Goal: Information Seeking & Learning: Learn about a topic

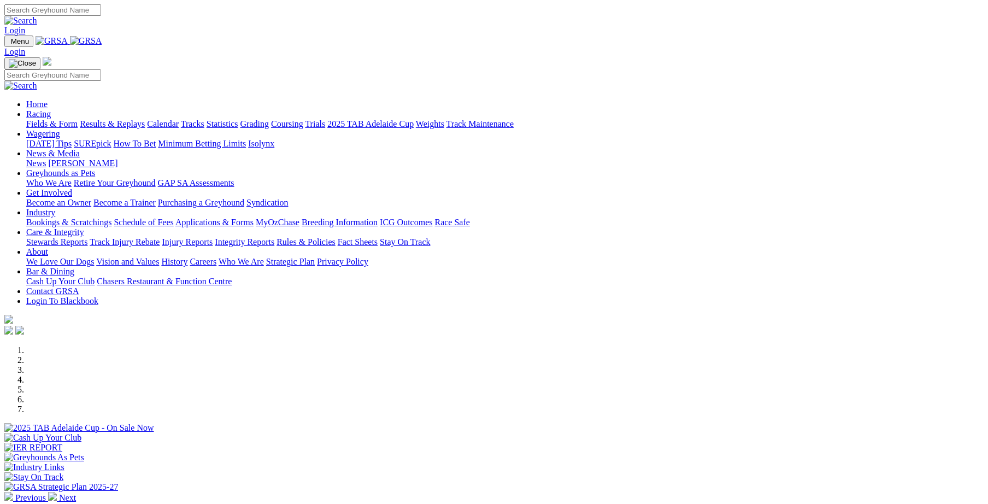
scroll to position [302, 0]
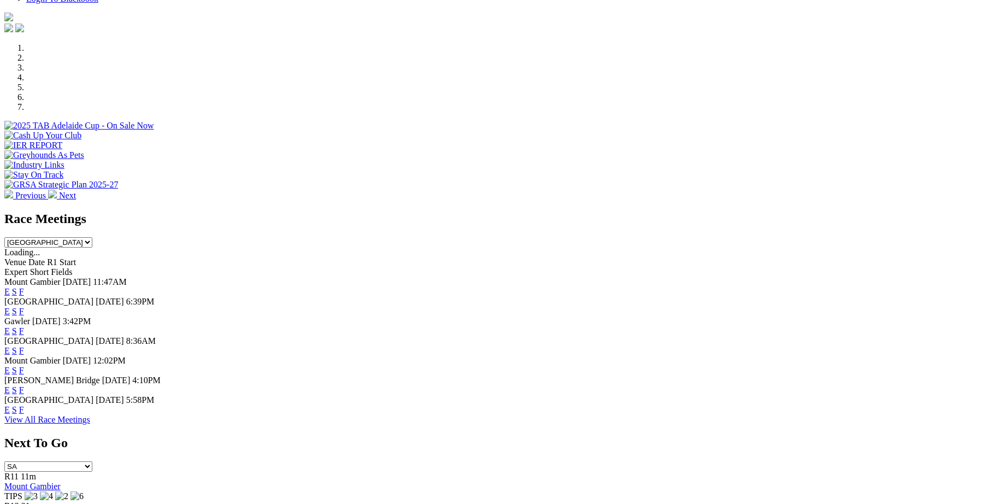
click at [24, 307] on link "F" at bounding box center [21, 311] width 5 height 9
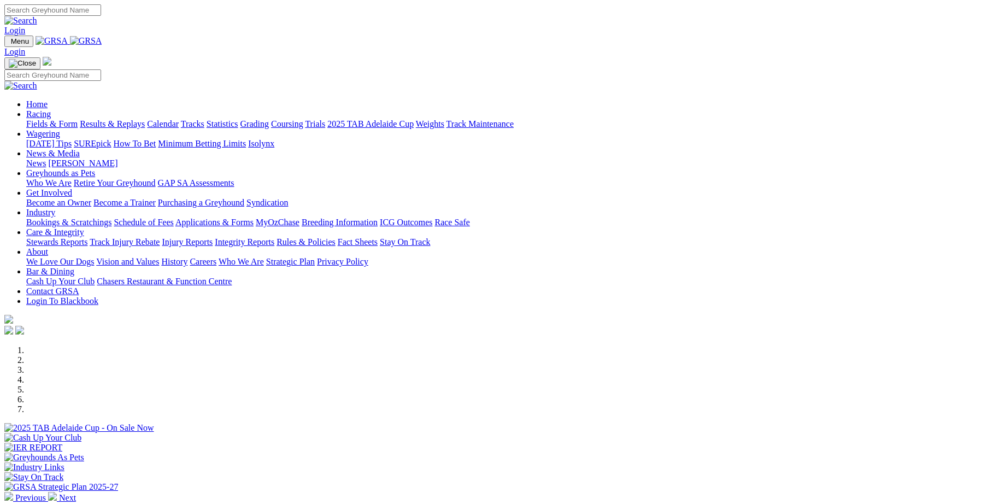
scroll to position [302, 0]
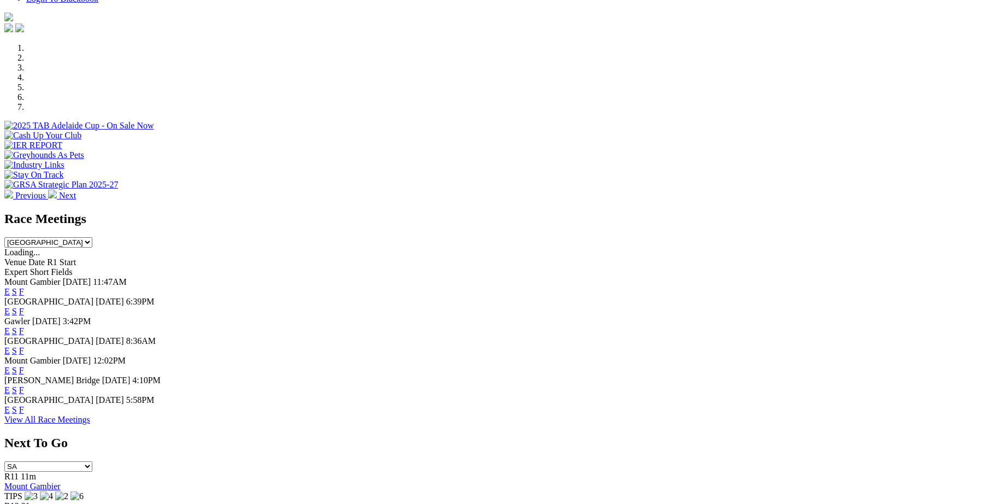
click at [24, 414] on link "F" at bounding box center [21, 409] width 5 height 9
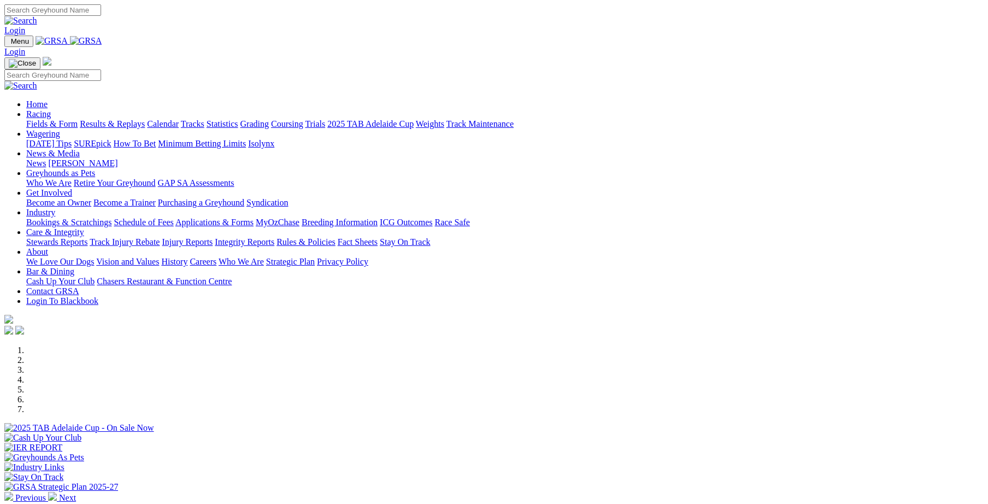
scroll to position [378, 0]
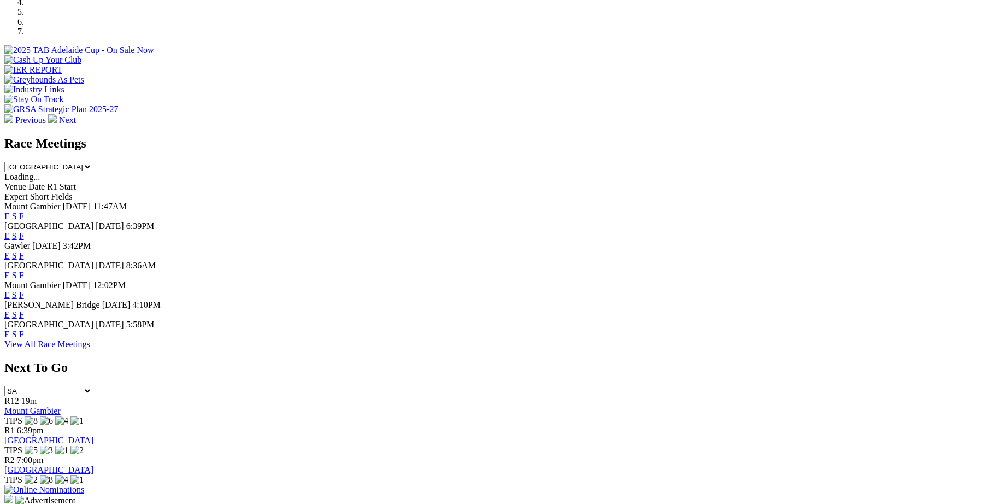
click at [24, 339] on link "F" at bounding box center [21, 334] width 5 height 9
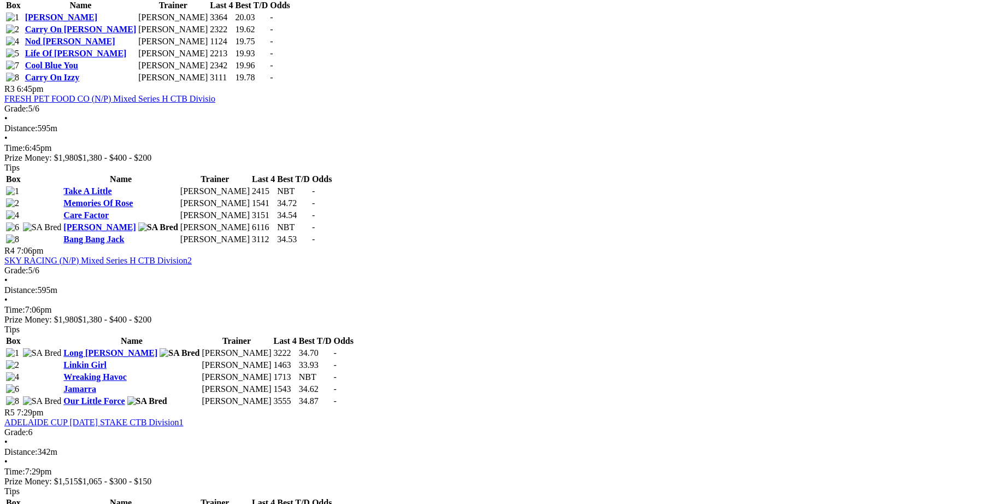
scroll to position [832, 0]
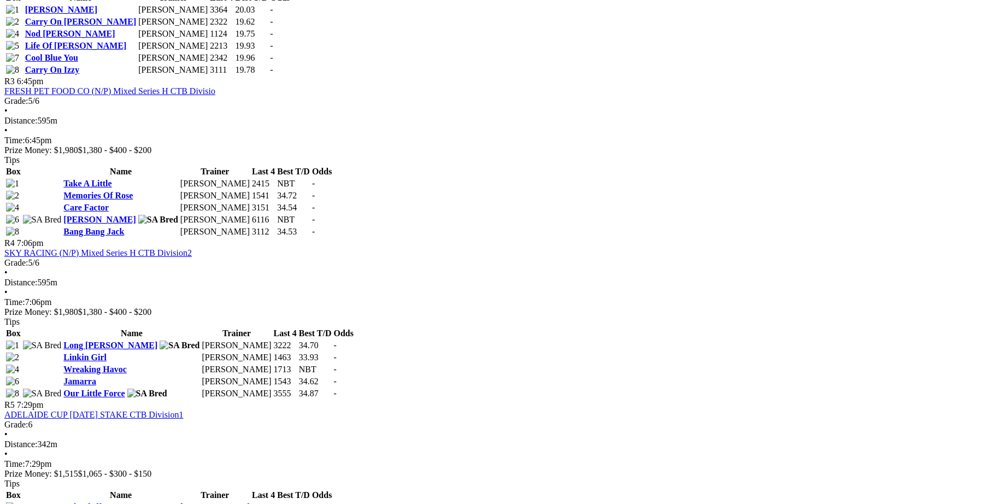
drag, startPoint x: 453, startPoint y: 315, endPoint x: 452, endPoint y: 346, distance: 30.1
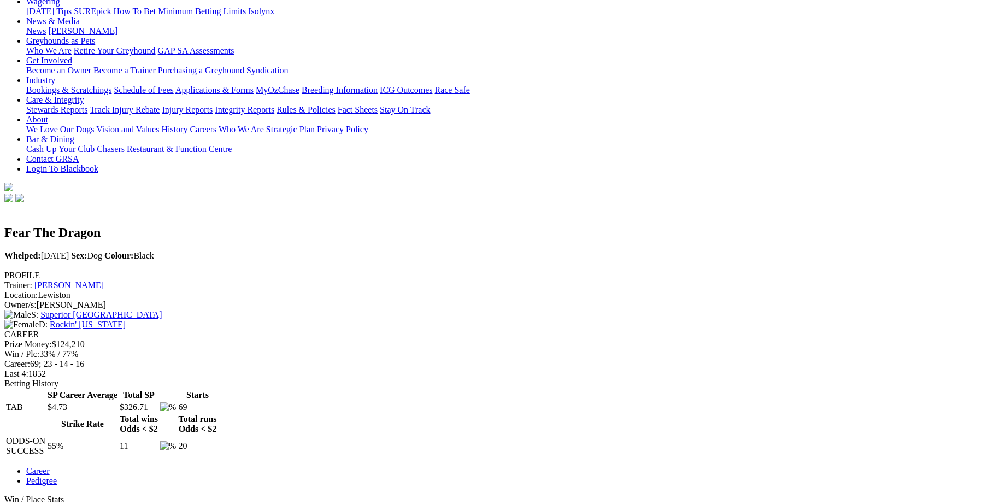
scroll to position [151, 0]
